Goal: Task Accomplishment & Management: Complete application form

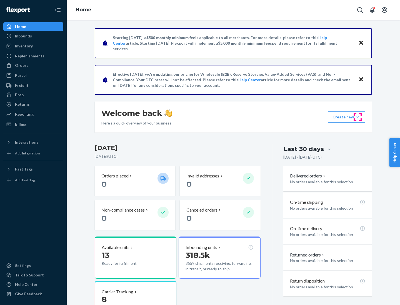
click at [358, 117] on button "Create new Create new inbound Create new order Create new product" at bounding box center [346, 117] width 37 height 11
click at [33, 36] on div "Inbounds" at bounding box center [33, 36] width 59 height 8
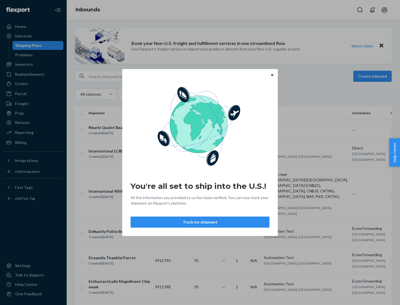
click at [33, 64] on div "You're all set to ship into the U.S.! All the information you provided to us ha…" at bounding box center [200, 152] width 400 height 305
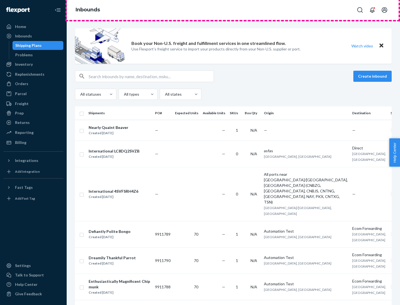
click at [233, 10] on div "Inbounds" at bounding box center [233, 10] width 333 height 20
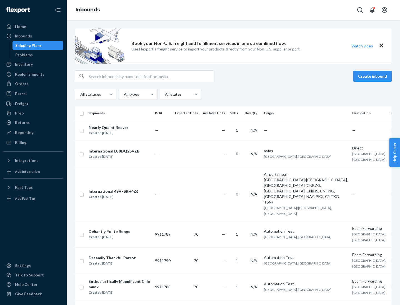
click at [233, 10] on div "Inbounds" at bounding box center [233, 10] width 333 height 20
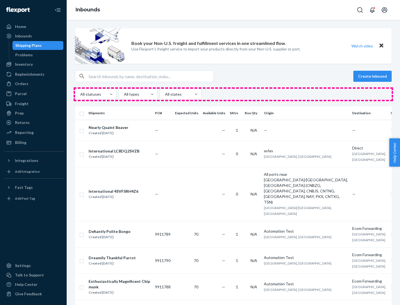
click at [233, 94] on div "All statuses All types All states" at bounding box center [233, 94] width 317 height 11
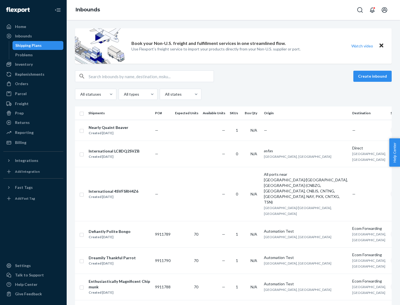
click at [27, 46] on div "Shipping Plans" at bounding box center [28, 46] width 26 height 6
click at [373, 76] on button "Create inbound" at bounding box center [372, 76] width 38 height 11
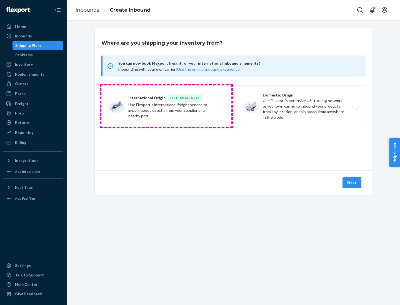
click at [166, 106] on label "International Origin DTC Available Use Flexport's international freight service…" at bounding box center [166, 107] width 130 height 42
click at [221, 106] on input "International Origin DTC Available Use Flexport's international freight service…" at bounding box center [223, 107] width 4 height 4
radio input "true"
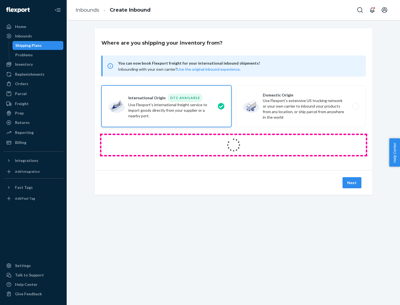
click at [234, 145] on icon at bounding box center [234, 145] width 16 height 16
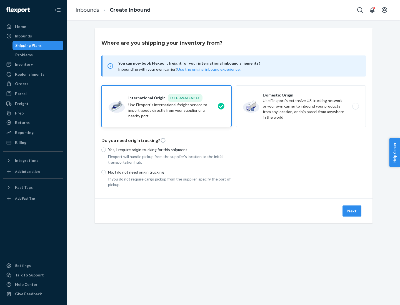
click at [170, 150] on p "Yes, I require origin trucking for this shipment" at bounding box center [169, 150] width 123 height 6
click at [106, 150] on input "Yes, I require origin trucking for this shipment" at bounding box center [103, 150] width 4 height 4
radio input "true"
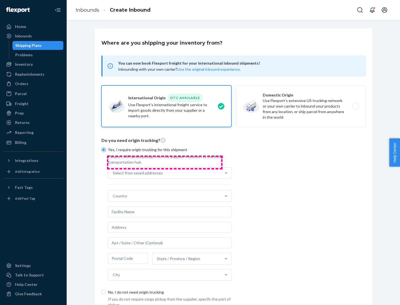
scroll to position [11, 0]
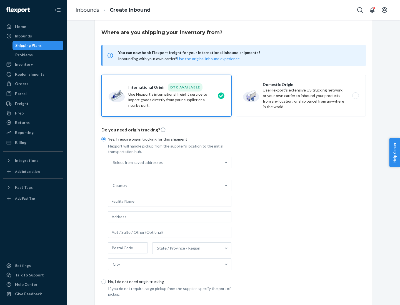
click at [165, 162] on div "Select from saved addresses" at bounding box center [164, 162] width 113 height 11
click at [113, 162] on input "Select from saved addresses" at bounding box center [113, 163] width 1 height 6
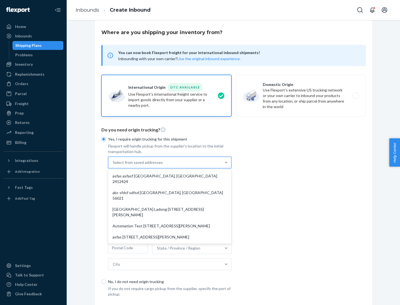
scroll to position [24, 0]
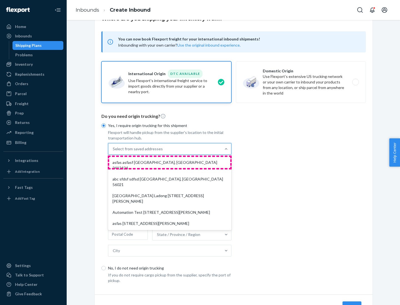
click at [170, 162] on div "asfas asfasf [GEOGRAPHIC_DATA], [GEOGRAPHIC_DATA] 2412424" at bounding box center [169, 165] width 121 height 17
click at [113, 152] on input "option asfas asfasf [GEOGRAPHIC_DATA], [GEOGRAPHIC_DATA] 2412424 focused, 1 of …" at bounding box center [113, 149] width 1 height 6
type input "asfas"
type input "asfasf"
type input "2412424"
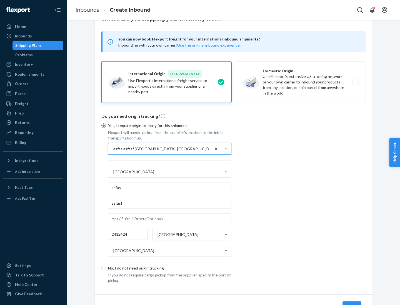
scroll to position [52, 0]
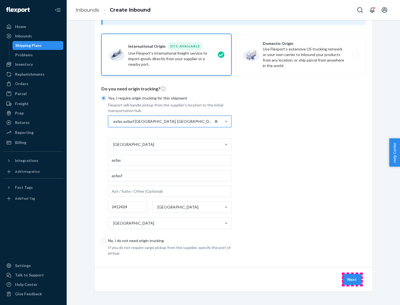
click at [352, 280] on button "Next" at bounding box center [351, 279] width 19 height 11
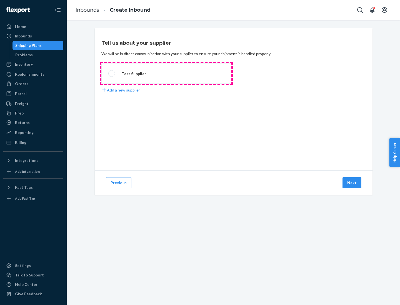
click at [166, 74] on label "Test Supplier" at bounding box center [166, 73] width 130 height 21
click at [112, 74] on input "Test Supplier" at bounding box center [110, 74] width 4 height 4
radio input "true"
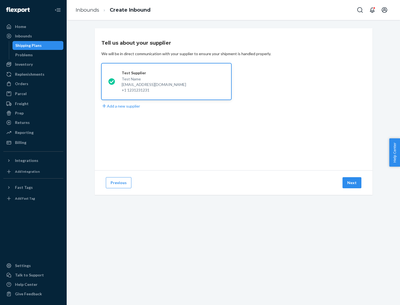
click at [352, 183] on button "Next" at bounding box center [351, 182] width 19 height 11
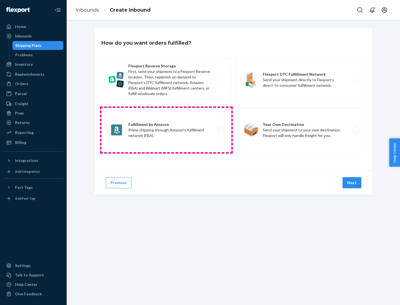
click at [166, 130] on label "Fulfillment by Amazon Prime shipping through Amazon’s fulfillment network (FBA)." at bounding box center [166, 130] width 130 height 44
click at [221, 130] on input "Fulfillment by Amazon Prime shipping through Amazon’s fulfillment network (FBA)." at bounding box center [223, 131] width 4 height 4
radio input "true"
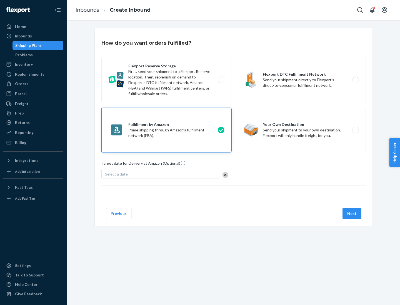
click at [352, 214] on button "Next" at bounding box center [351, 213] width 19 height 11
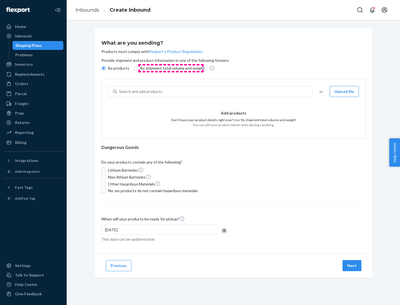
click at [171, 68] on p "By shipment total volume and weight" at bounding box center [172, 69] width 64 height 6
click at [138, 68] on input "By shipment total volume and weight" at bounding box center [136, 68] width 4 height 4
radio input "true"
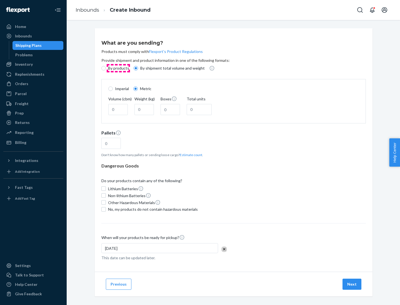
click at [118, 68] on p "By products" at bounding box center [118, 69] width 21 height 6
click at [106, 68] on input "By products" at bounding box center [103, 68] width 4 height 4
radio input "true"
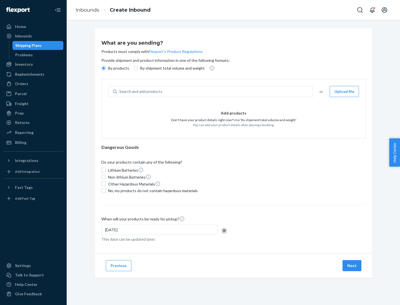
click at [215, 92] on div "Search and add products" at bounding box center [214, 92] width 195 height 10
click at [120, 92] on input "Search and add products" at bounding box center [119, 92] width 1 height 6
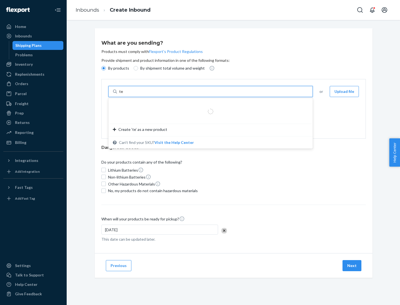
type input "test"
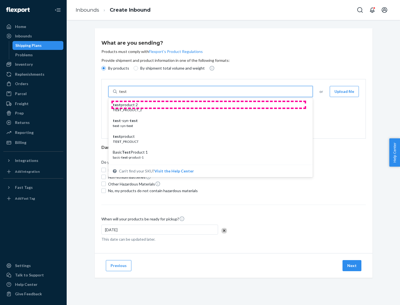
click at [209, 105] on div "test product 2" at bounding box center [208, 105] width 191 height 6
click at [126, 94] on input "test" at bounding box center [122, 92] width 7 height 6
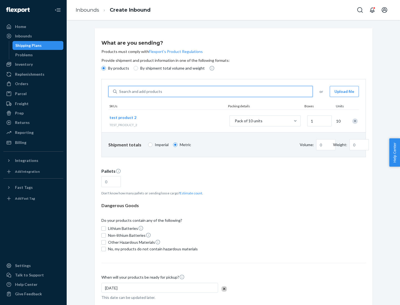
type input "1"
type input "0.02"
type input "22.23"
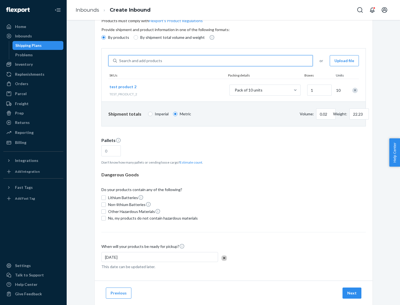
click at [190, 162] on button "Estimate count" at bounding box center [191, 162] width 22 height 5
type input "1"
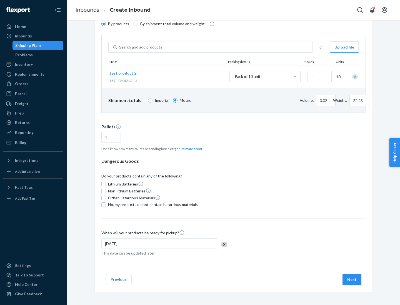
click at [152, 205] on span "No, my products do not contain hazardous materials" at bounding box center [153, 205] width 90 height 6
click at [106, 205] on input "No, my products do not contain hazardous materials" at bounding box center [103, 205] width 4 height 4
checkbox input "true"
click at [352, 280] on button "Next" at bounding box center [351, 279] width 19 height 11
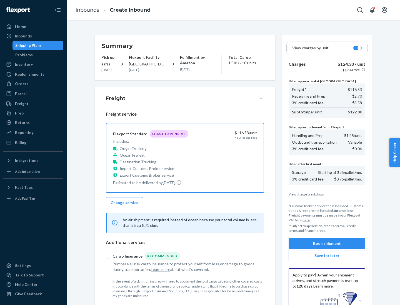
scroll to position [81, 0]
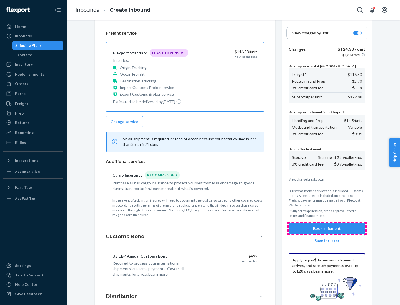
click at [327, 229] on button "Book shipment" at bounding box center [327, 228] width 77 height 11
